Goal: Task Accomplishment & Management: Complete application form

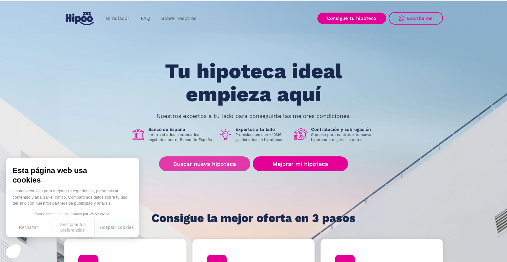
click at [217, 165] on link "Buscar nueva hipoteca" at bounding box center [204, 163] width 91 height 15
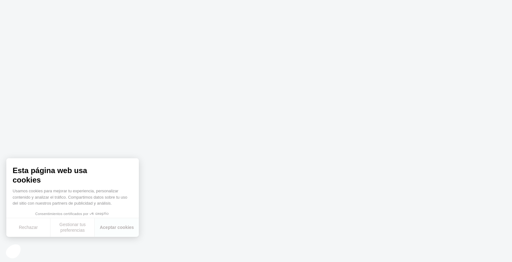
click at [241, 162] on body at bounding box center [256, 131] width 512 height 262
click at [35, 224] on button "Rechazar" at bounding box center [28, 227] width 44 height 19
